Goal: Obtain resource: Obtain resource

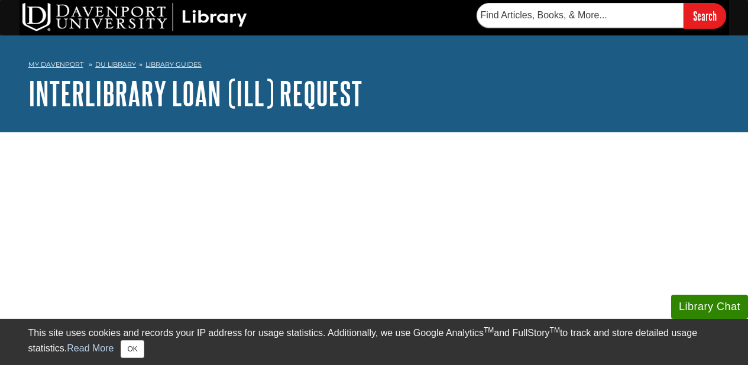
scroll to position [11, 0]
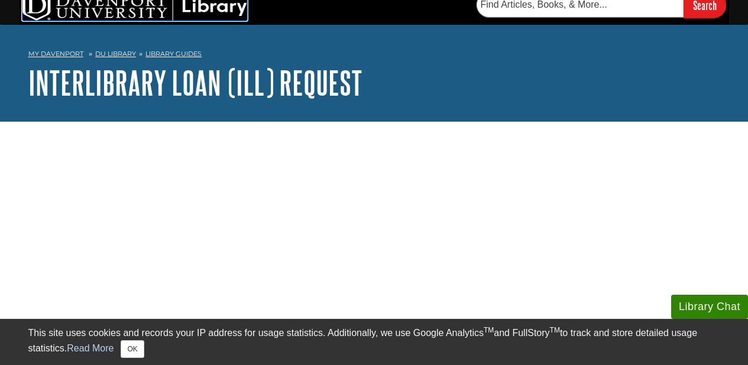
click at [47, 12] on img at bounding box center [134, 6] width 225 height 28
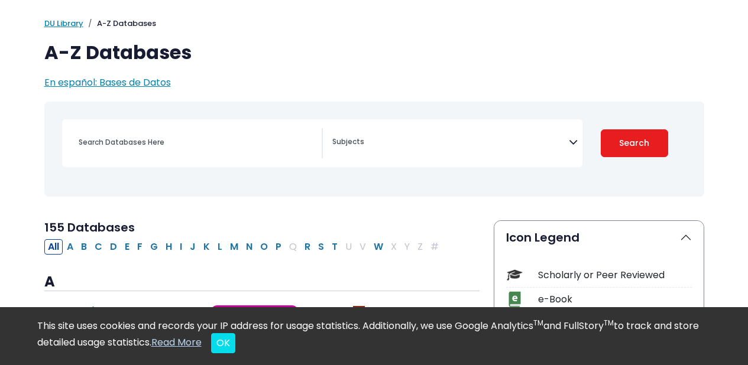
scroll to position [84, 0]
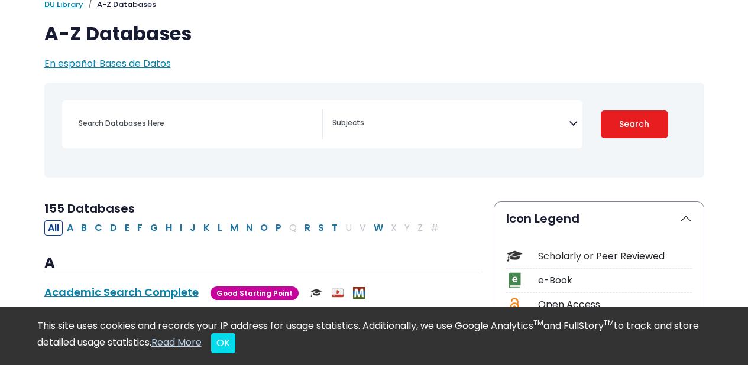
click at [355, 111] on span "Search filters" at bounding box center [450, 124] width 237 height 30
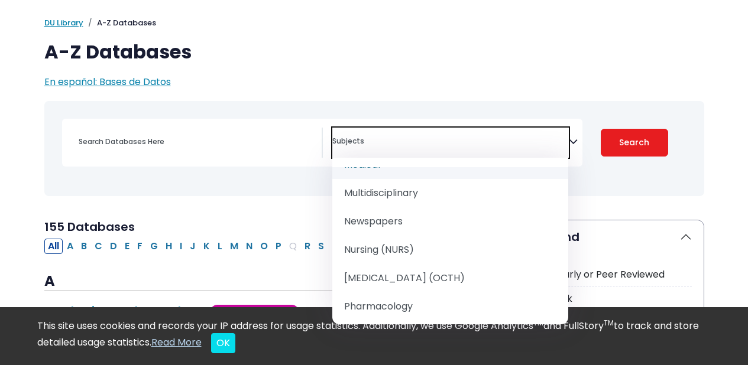
scroll to position [1084, 0]
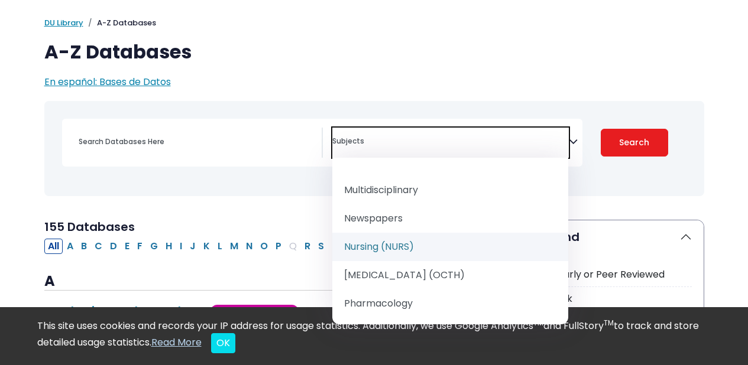
select select "219076"
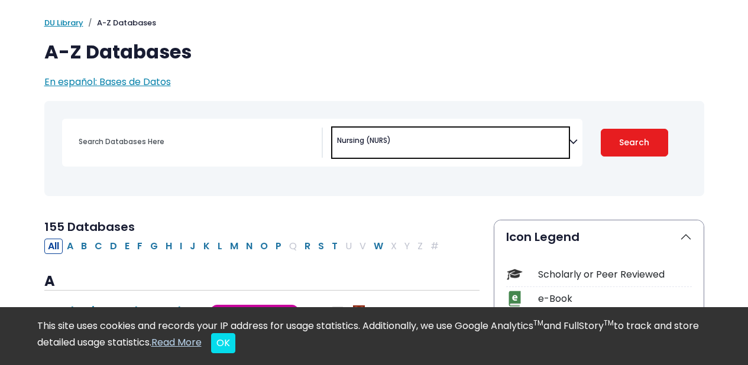
scroll to position [591, 0]
click at [619, 136] on button "Search" at bounding box center [634, 143] width 67 height 28
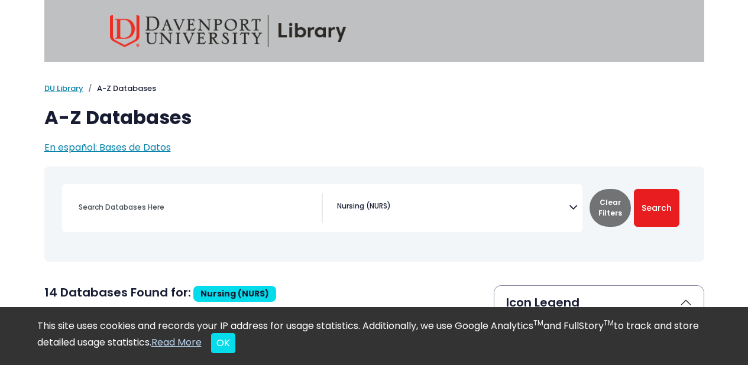
click at [122, 37] on img at bounding box center [228, 31] width 237 height 33
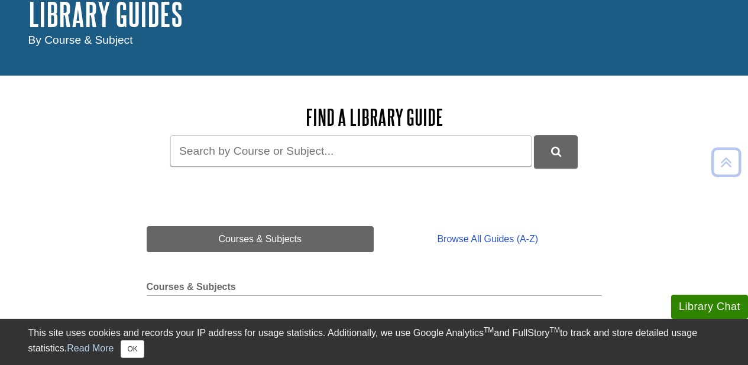
scroll to position [79, 0]
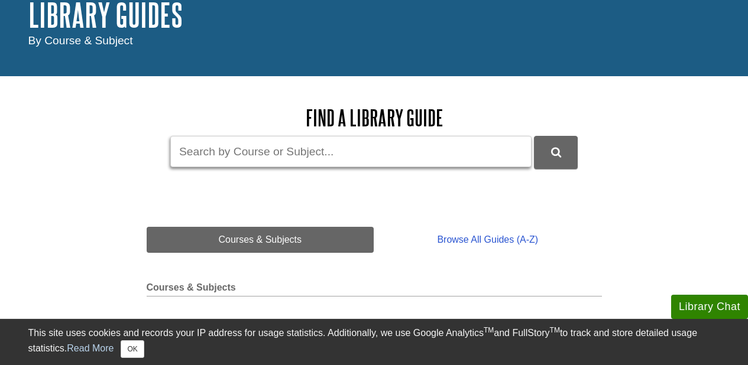
click at [279, 158] on input "Guide Search Terms" at bounding box center [350, 151] width 361 height 31
type input "A"
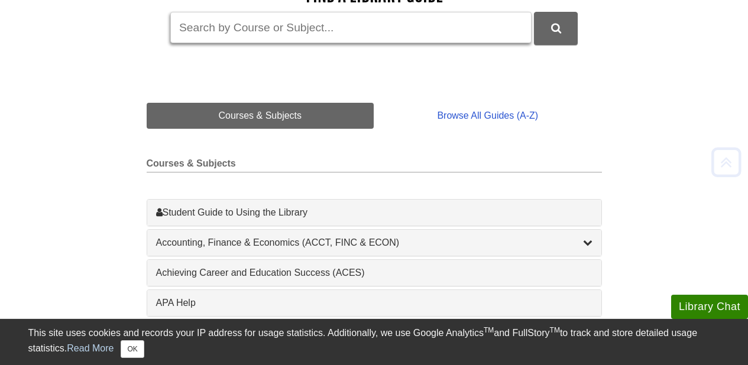
scroll to position [234, 0]
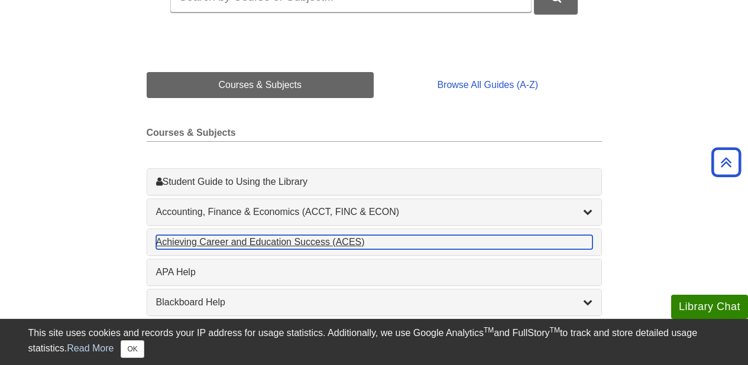
click at [174, 241] on div "Achieving Career and Education Success (ACES) , 1 guides" at bounding box center [374, 242] width 436 height 14
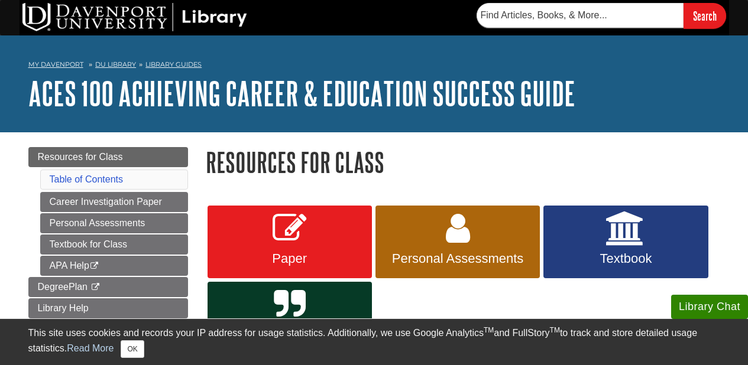
click at [538, 59] on nav "My Davenport DU Library Library Guides ACES 100 Achieving Career & Education Su…" at bounding box center [374, 66] width 692 height 19
click at [140, 347] on button "OK" at bounding box center [132, 350] width 23 height 18
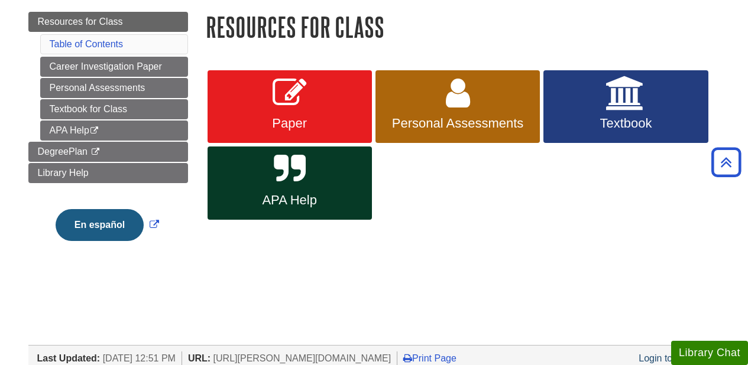
scroll to position [97, 0]
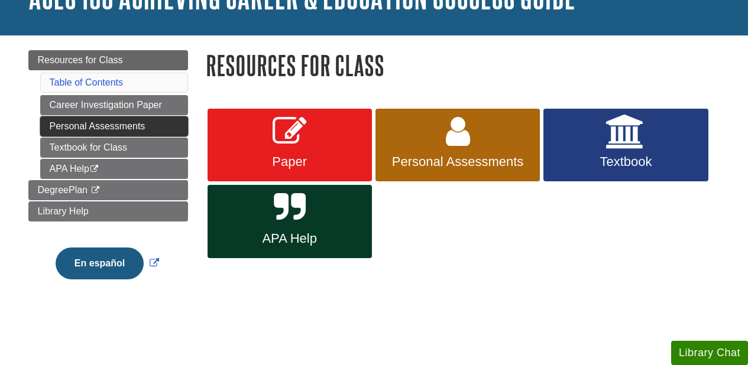
click at [106, 121] on link "Personal Assessments" at bounding box center [114, 127] width 148 height 20
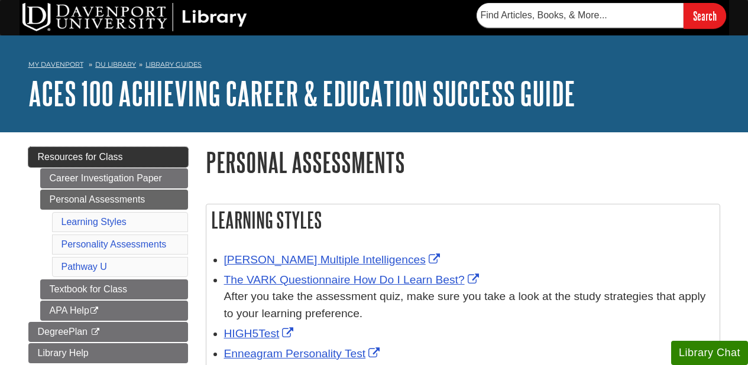
click at [130, 161] on link "Resources for Class" at bounding box center [108, 157] width 160 height 20
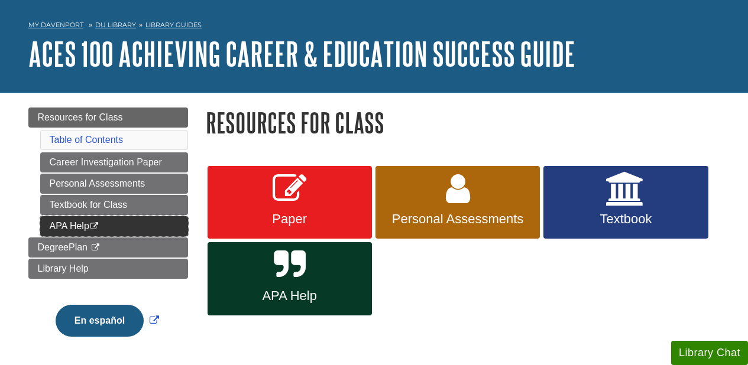
scroll to position [48, 0]
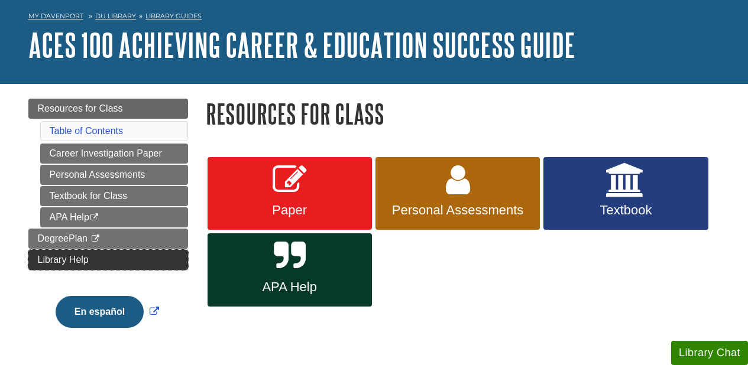
click at [139, 255] on link "Library Help" at bounding box center [108, 260] width 160 height 20
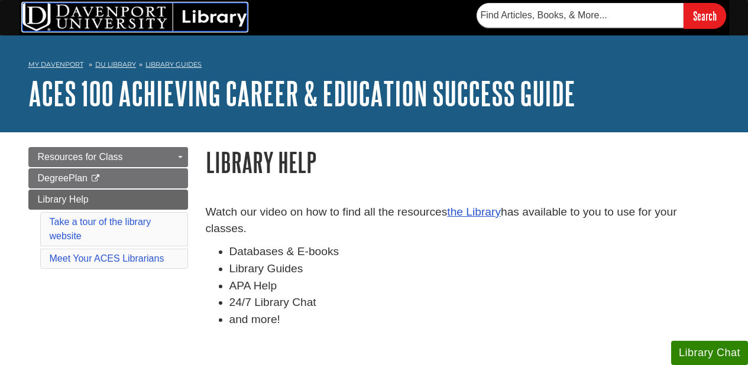
click at [111, 27] on img at bounding box center [134, 17] width 225 height 28
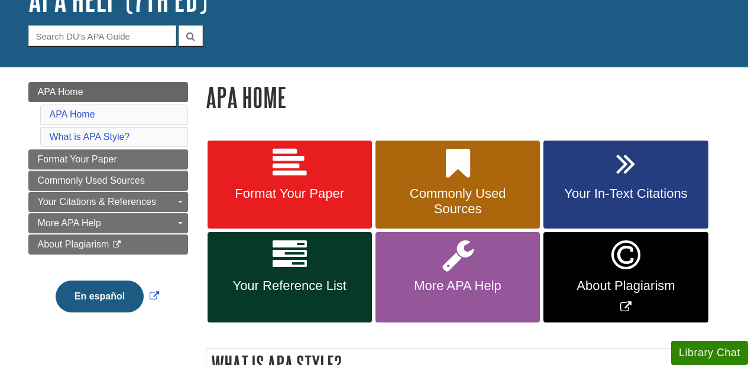
scroll to position [99, 0]
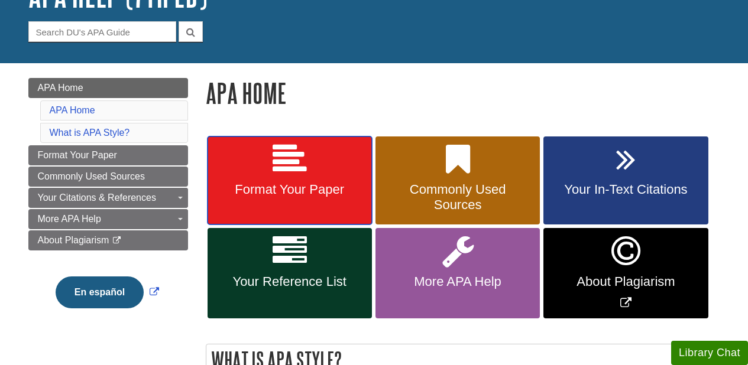
click at [306, 170] on link "Format Your Paper" at bounding box center [290, 181] width 164 height 89
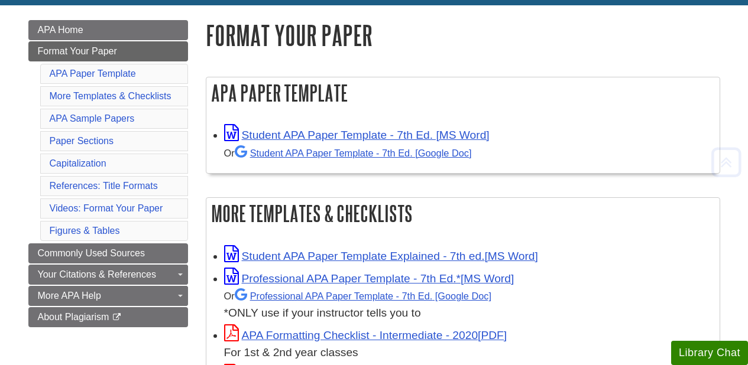
scroll to position [162, 0]
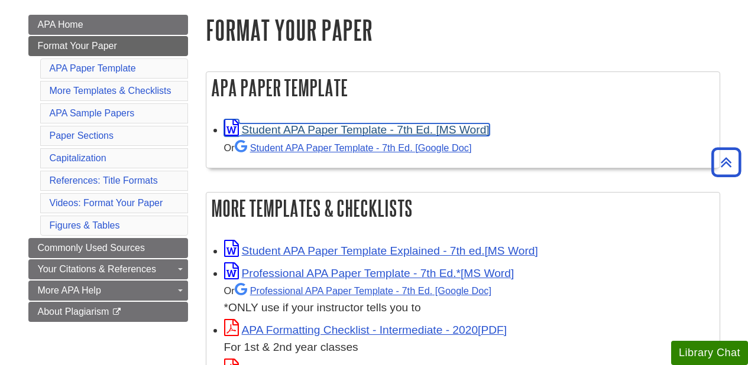
click at [311, 128] on link "Student APA Paper Template - 7th Ed. [MS Word]" at bounding box center [357, 130] width 266 height 12
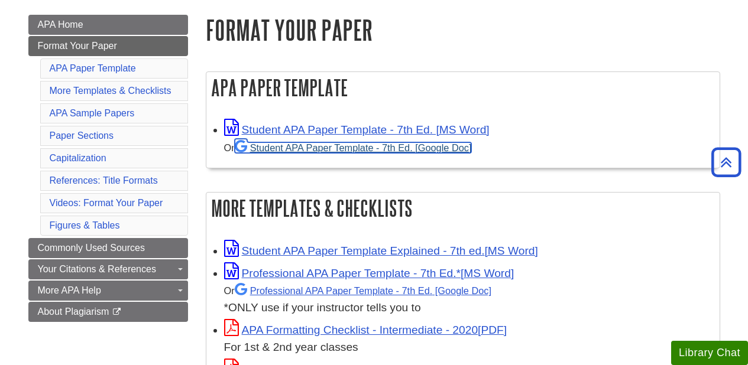
click at [369, 148] on link "Student APA Paper Template - 7th Ed. [Google Doc]" at bounding box center [353, 148] width 237 height 11
click at [313, 144] on link "Student APA Paper Template - 7th Ed. [Google Doc]" at bounding box center [353, 148] width 237 height 11
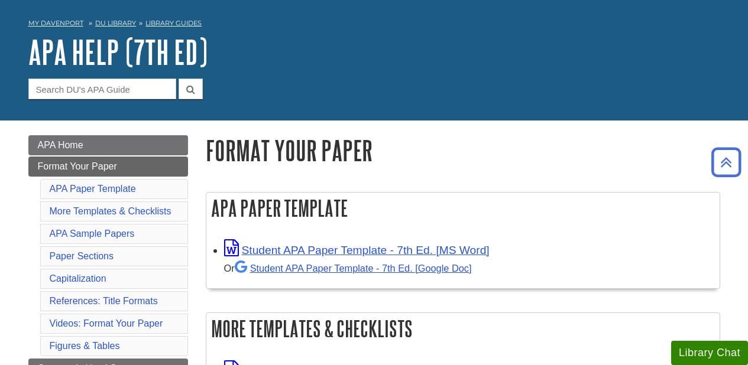
scroll to position [0, 0]
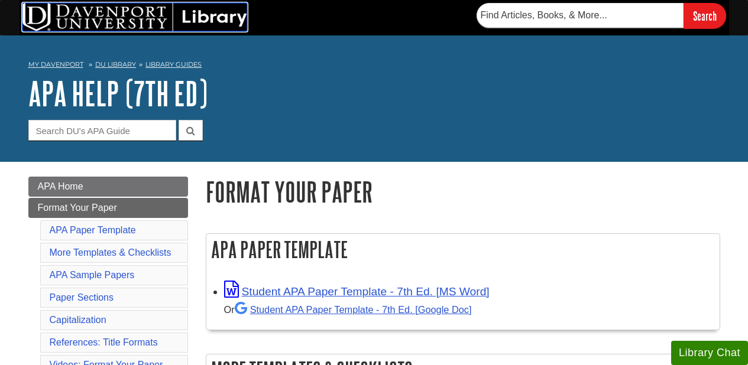
click at [92, 25] on img at bounding box center [134, 17] width 225 height 28
